Goal: Task Accomplishment & Management: Manage account settings

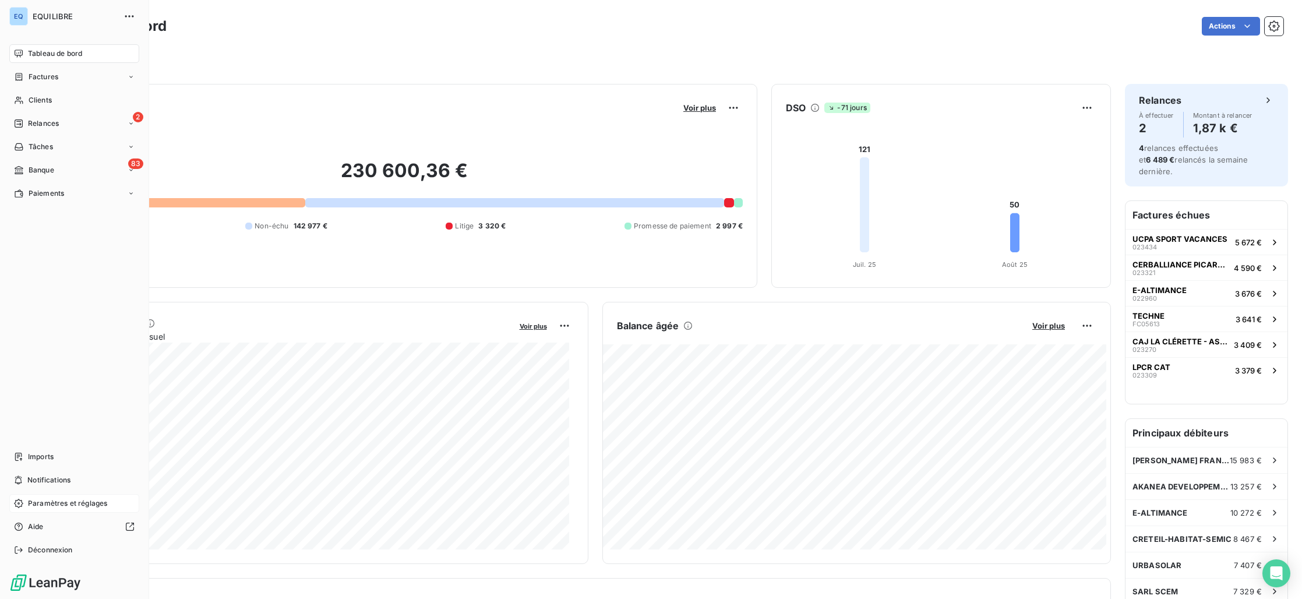
click at [51, 508] on span "Paramètres et réglages" at bounding box center [67, 503] width 79 height 10
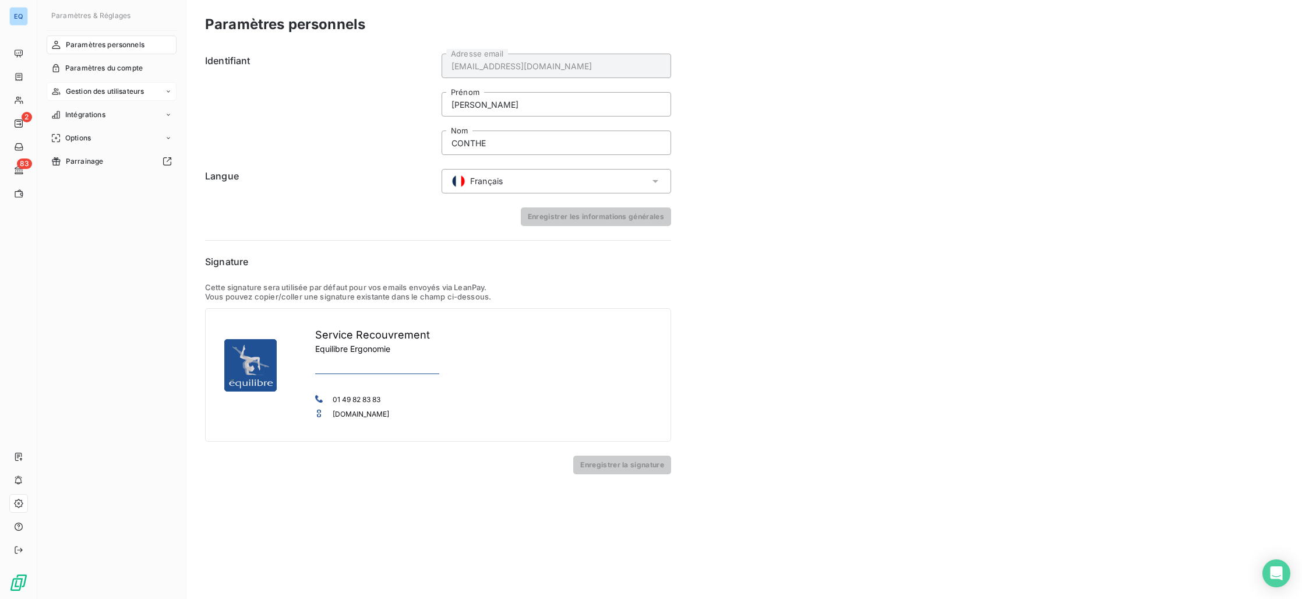
click at [107, 94] on span "Gestion des utilisateurs" at bounding box center [105, 91] width 79 height 10
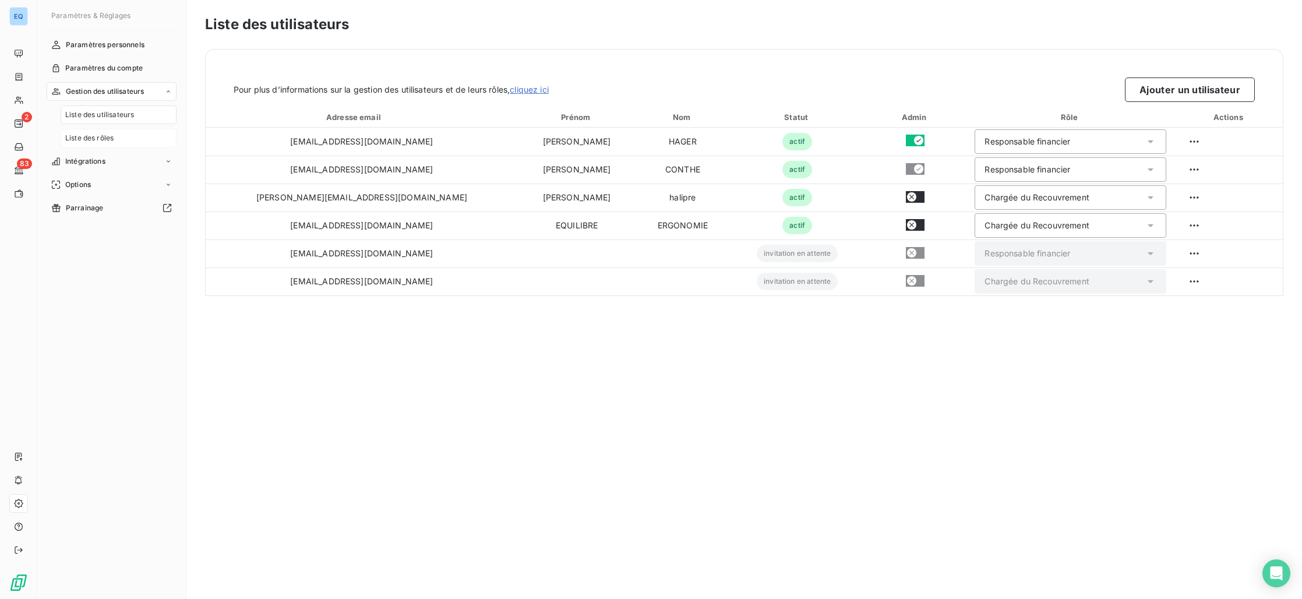
click at [106, 137] on span "Liste des rôles" at bounding box center [89, 138] width 48 height 10
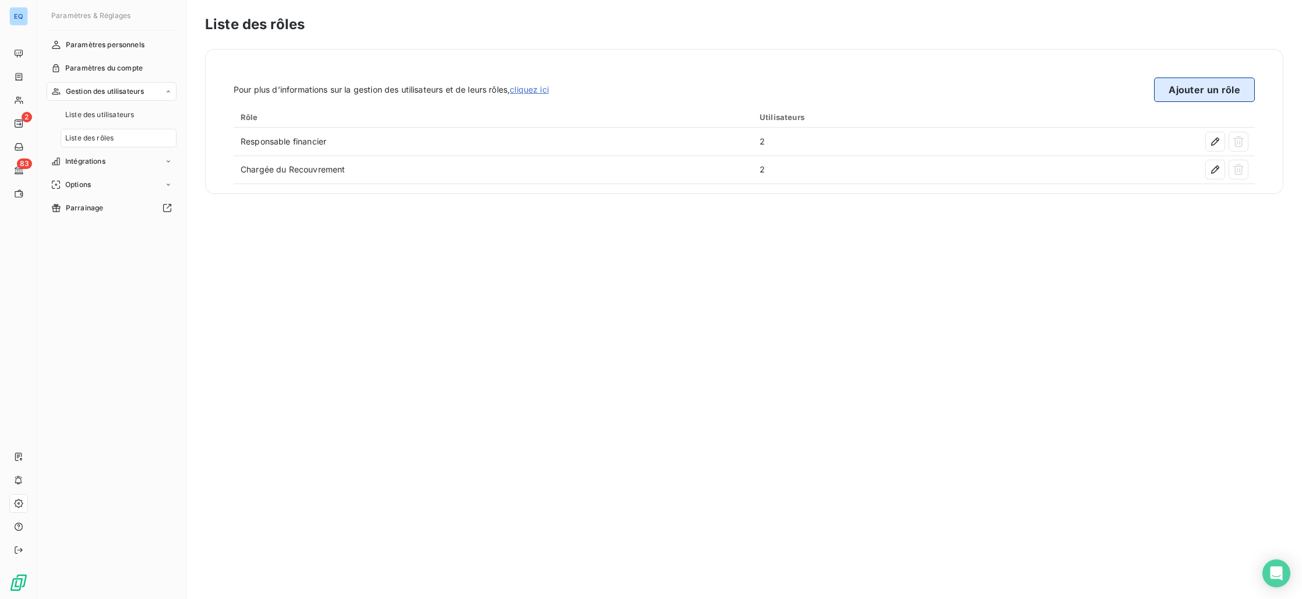
click at [1201, 86] on button "Ajouter un rôle" at bounding box center [1204, 89] width 101 height 24
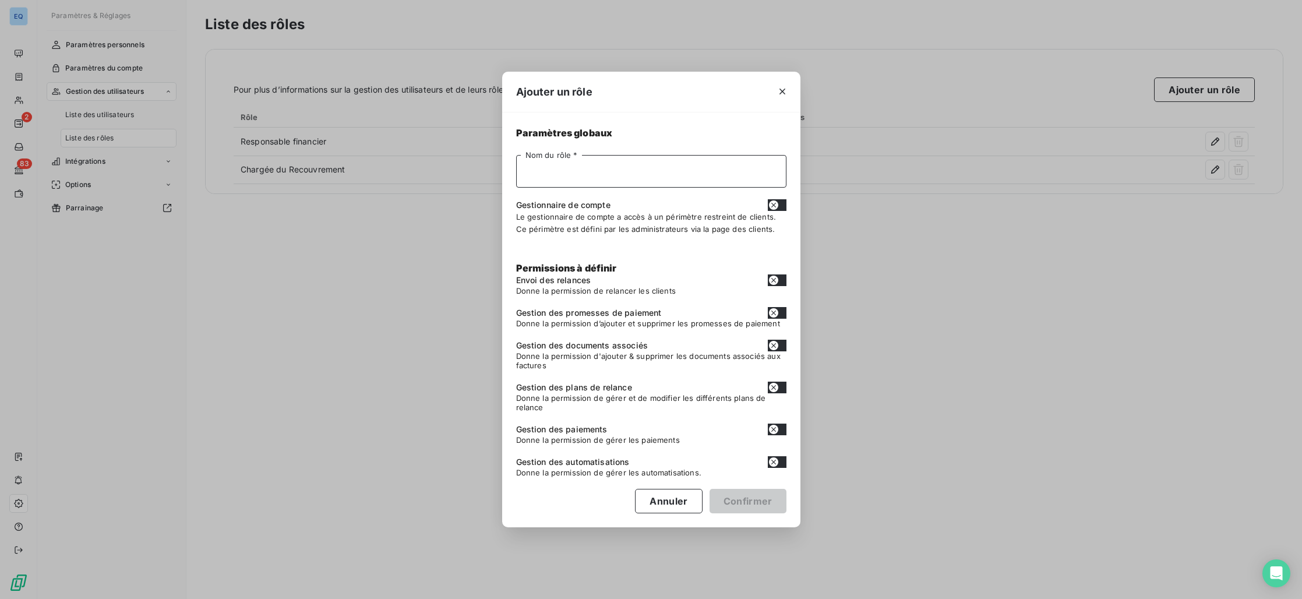
click at [672, 170] on input "Nom du rôle *" at bounding box center [651, 171] width 270 height 33
click at [638, 136] on div "Paramètres globaux Nom du rôle * Gestionnaire de compte Le gestionnaire de comp…" at bounding box center [651, 307] width 270 height 363
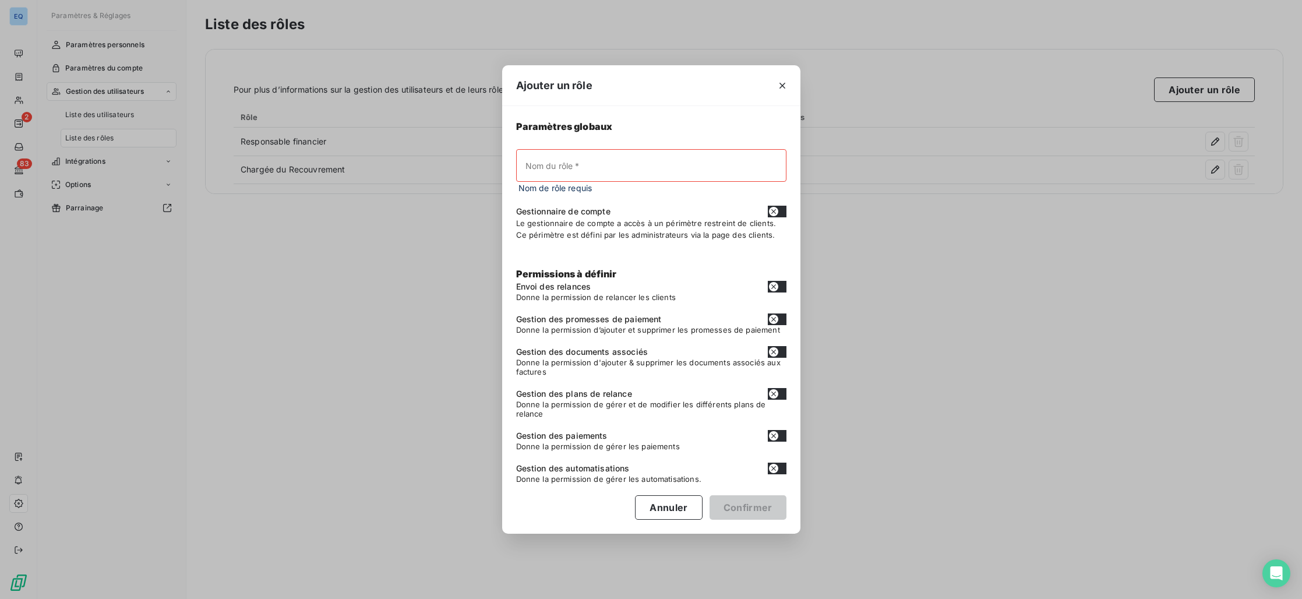
click at [654, 101] on div "Ajouter un rôle" at bounding box center [651, 85] width 298 height 41
click at [713, 310] on div "Permissions à définir Envoi des relances Donne la permission de relancer les cl…" at bounding box center [651, 381] width 270 height 228
click at [1018, 231] on div "Ajouter un rôle Paramètres globaux Nom du rôle * Nom de rôle requis Gestionnair…" at bounding box center [651, 299] width 1302 height 599
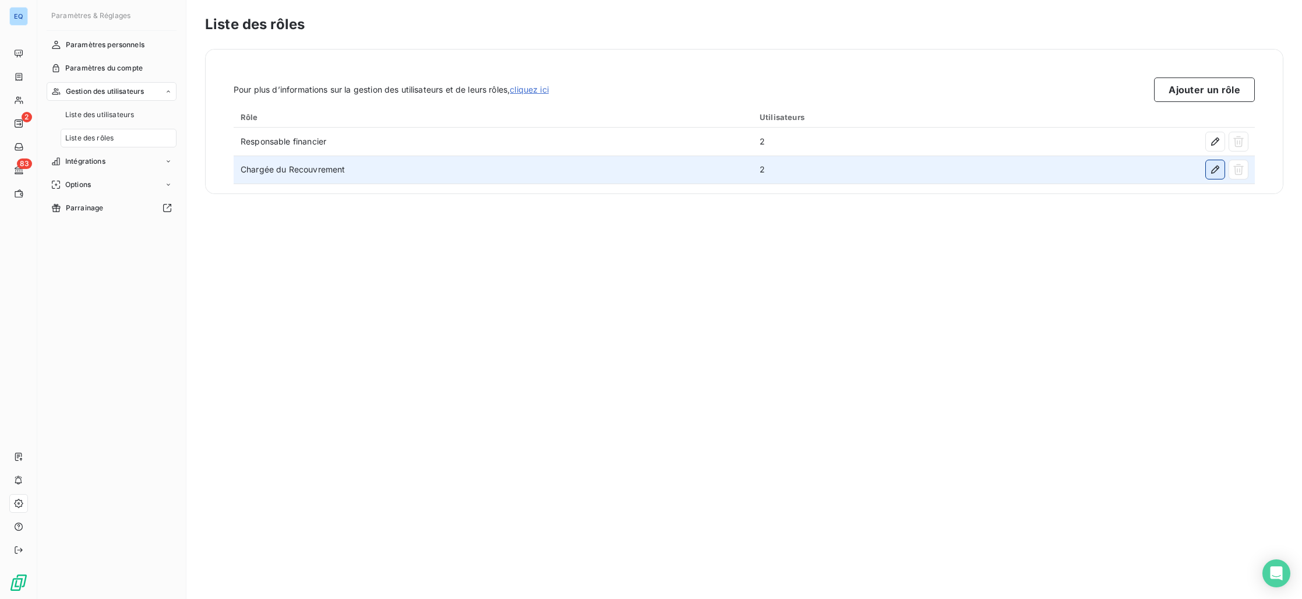
click at [1211, 175] on icon "button" at bounding box center [1215, 170] width 12 height 12
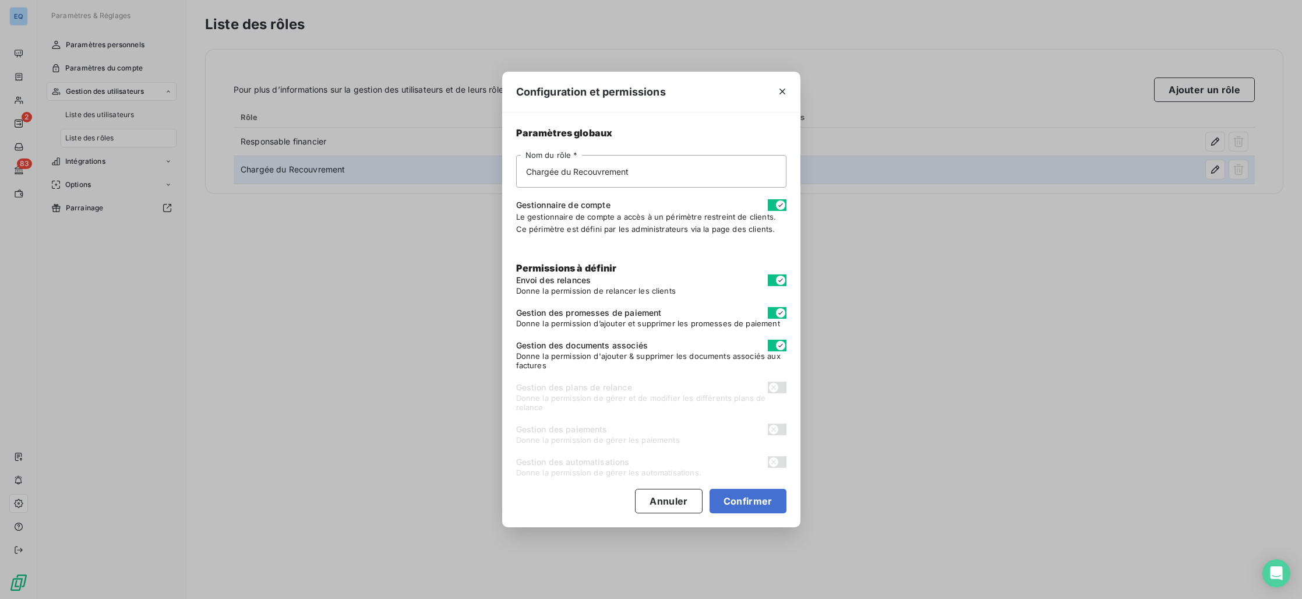
click at [771, 206] on button "button" at bounding box center [777, 205] width 19 height 12
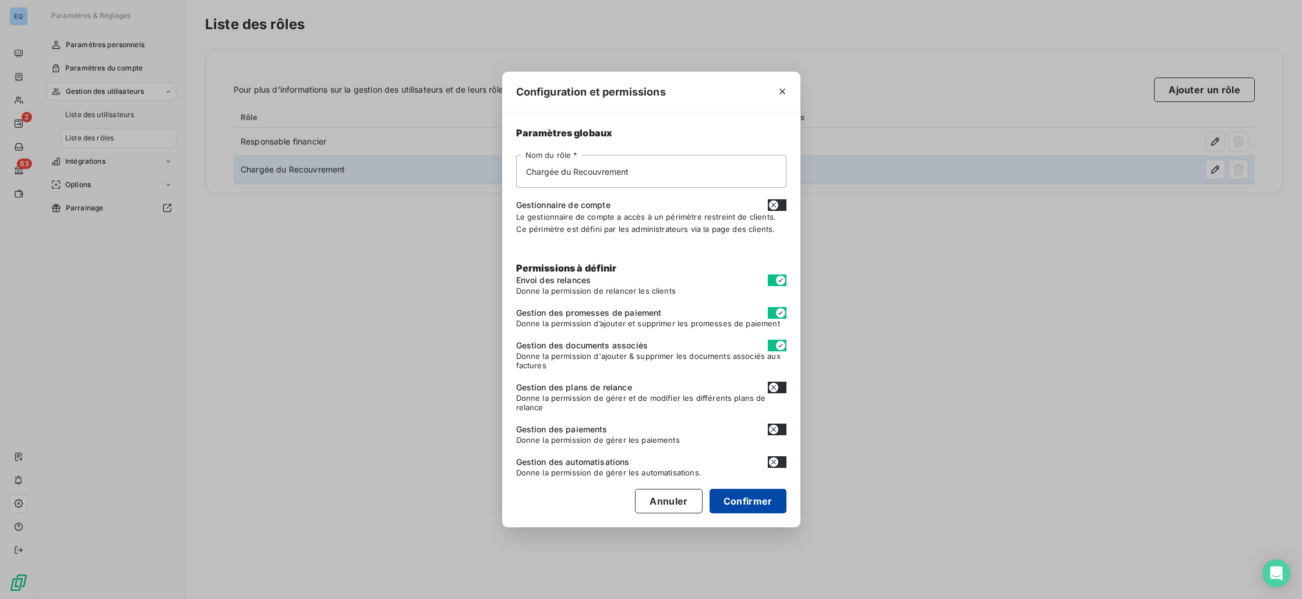
click at [725, 503] on button "Confirmer" at bounding box center [748, 501] width 77 height 24
checkbox input "false"
